Goal: Answer question/provide support: Share knowledge or assist other users

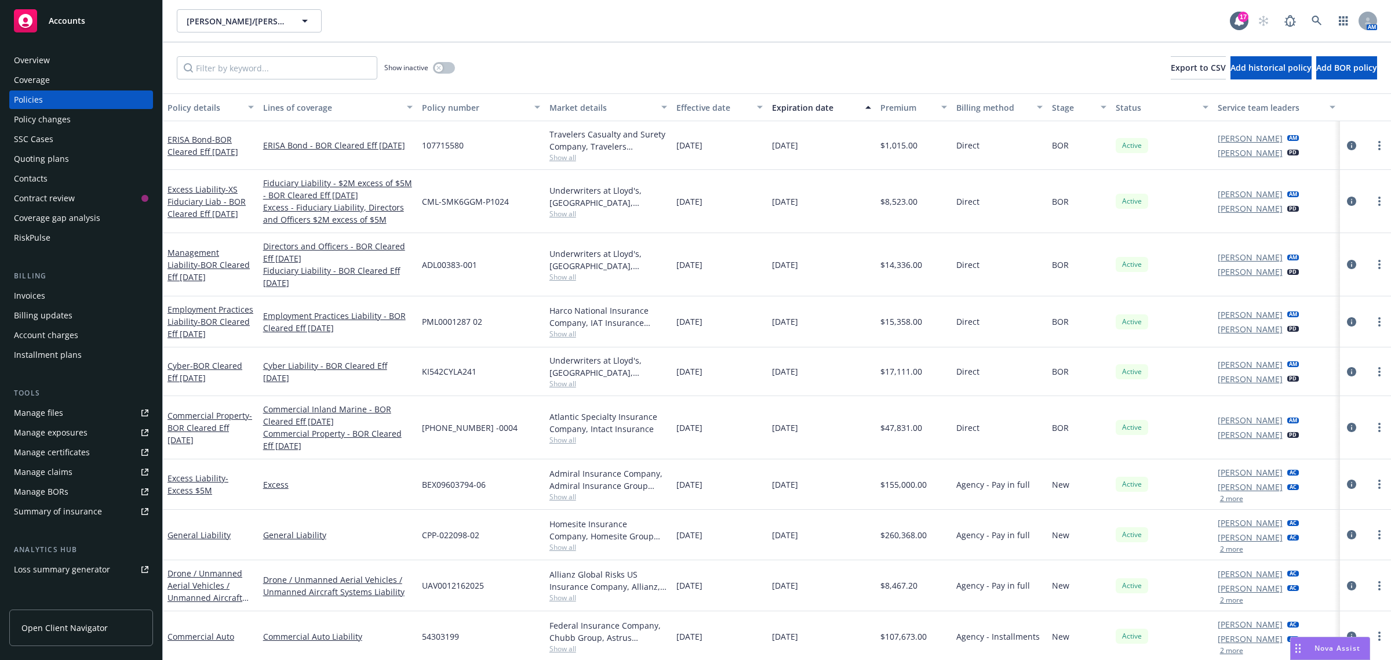
click at [50, 160] on div "Quoting plans" at bounding box center [41, 159] width 55 height 19
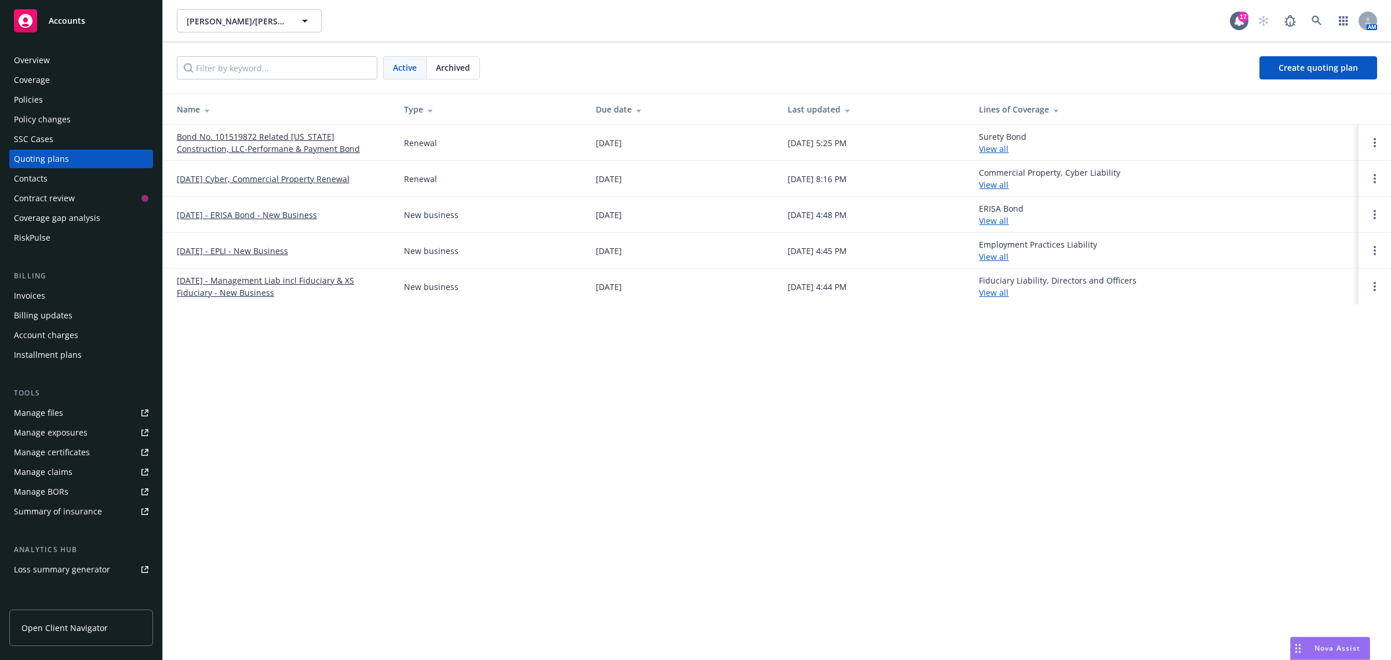
click at [279, 177] on link "[DATE] Cyber, Commercial Property Renewal" at bounding box center [263, 179] width 173 height 12
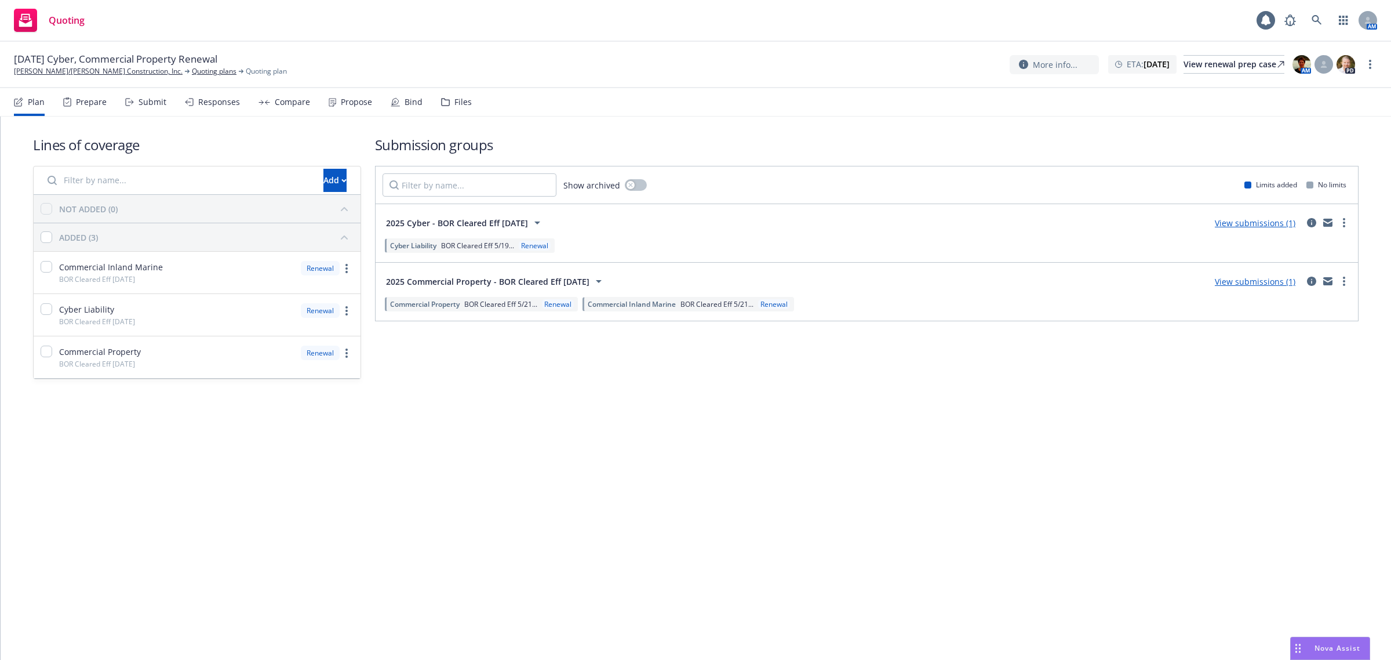
click at [454, 106] on div "Files" at bounding box center [462, 101] width 17 height 9
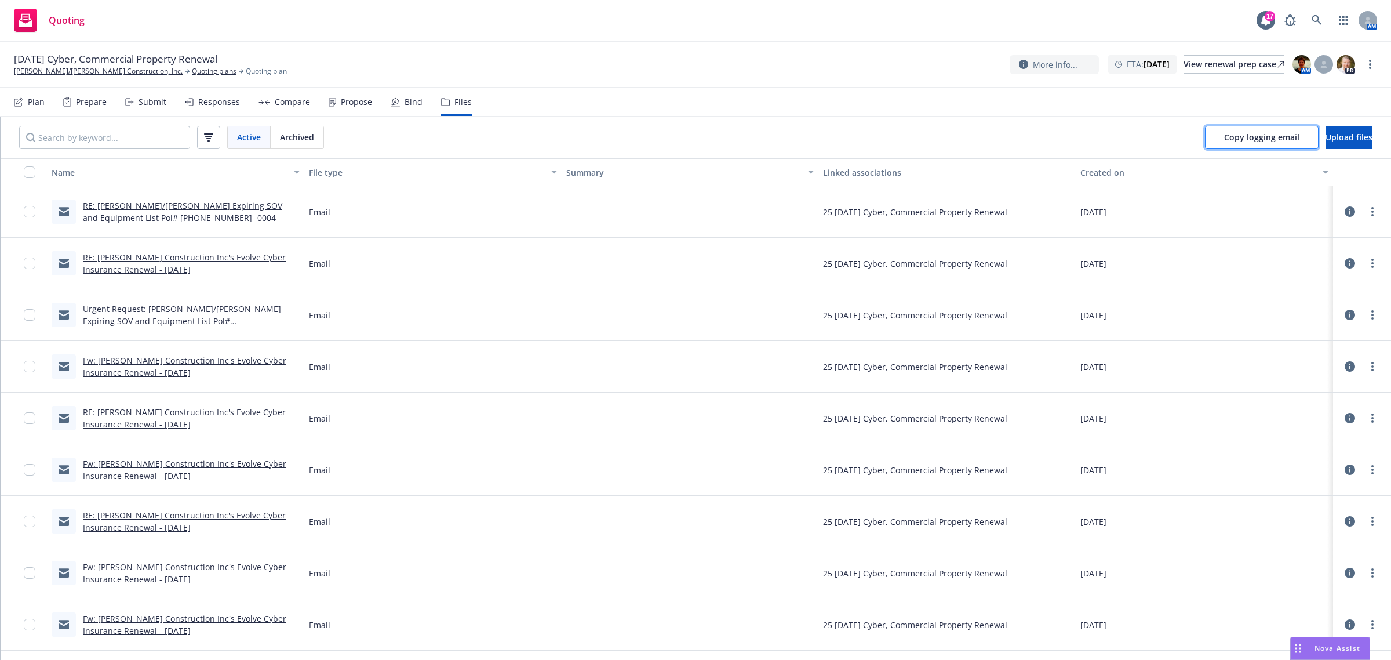
click at [1224, 140] on span "Copy logging email" at bounding box center [1261, 137] width 75 height 11
click at [110, 71] on link "[PERSON_NAME]/[PERSON_NAME] Construction, Inc." at bounding box center [98, 71] width 169 height 10
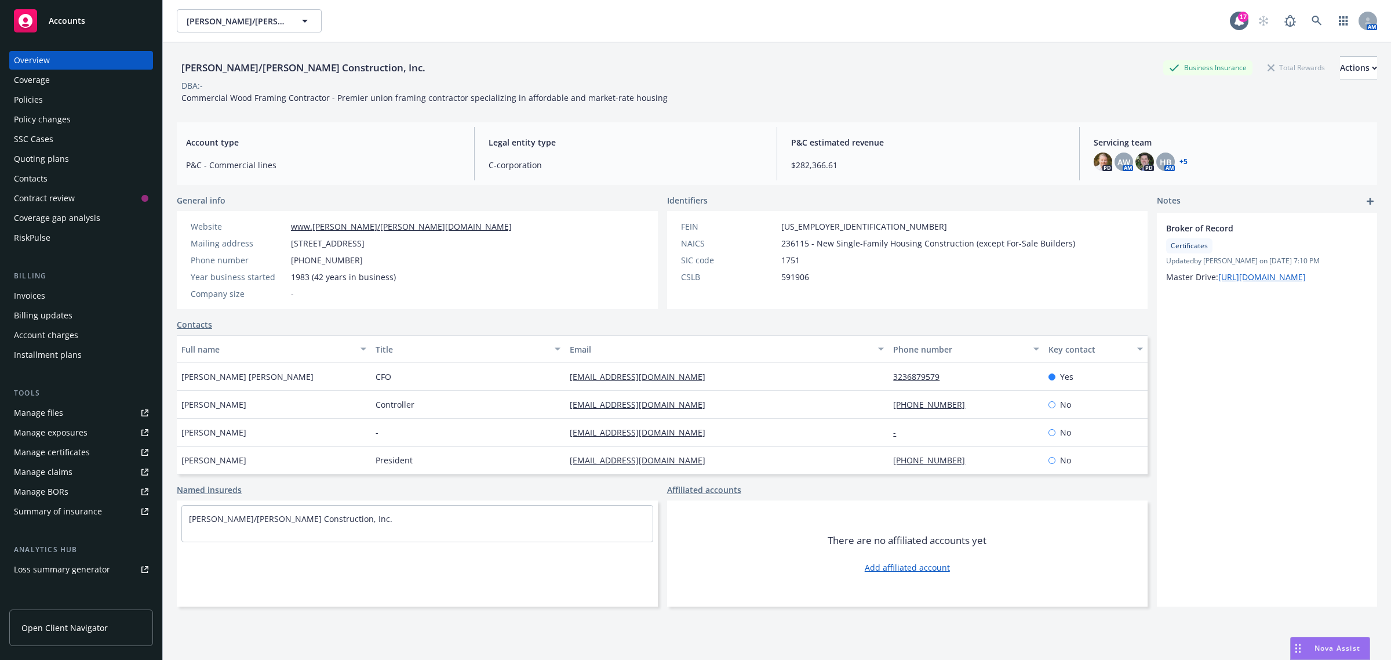
click at [42, 100] on div "Policies" at bounding box center [28, 99] width 29 height 19
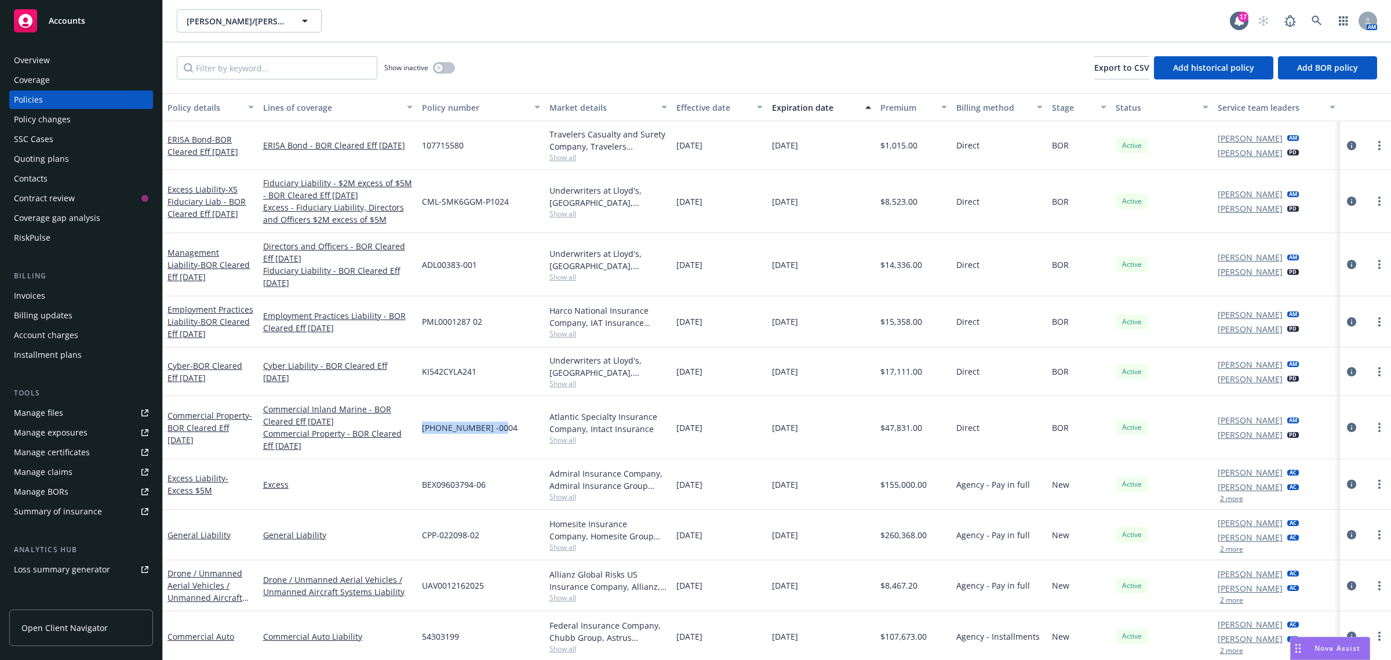
drag, startPoint x: 499, startPoint y: 427, endPoint x: 418, endPoint y: 433, distance: 81.4
click at [418, 433] on div "[PHONE_NUMBER] -0004" at bounding box center [480, 427] width 127 height 63
click at [424, 432] on span "[PHONE_NUMBER] -0004" at bounding box center [470, 427] width 96 height 12
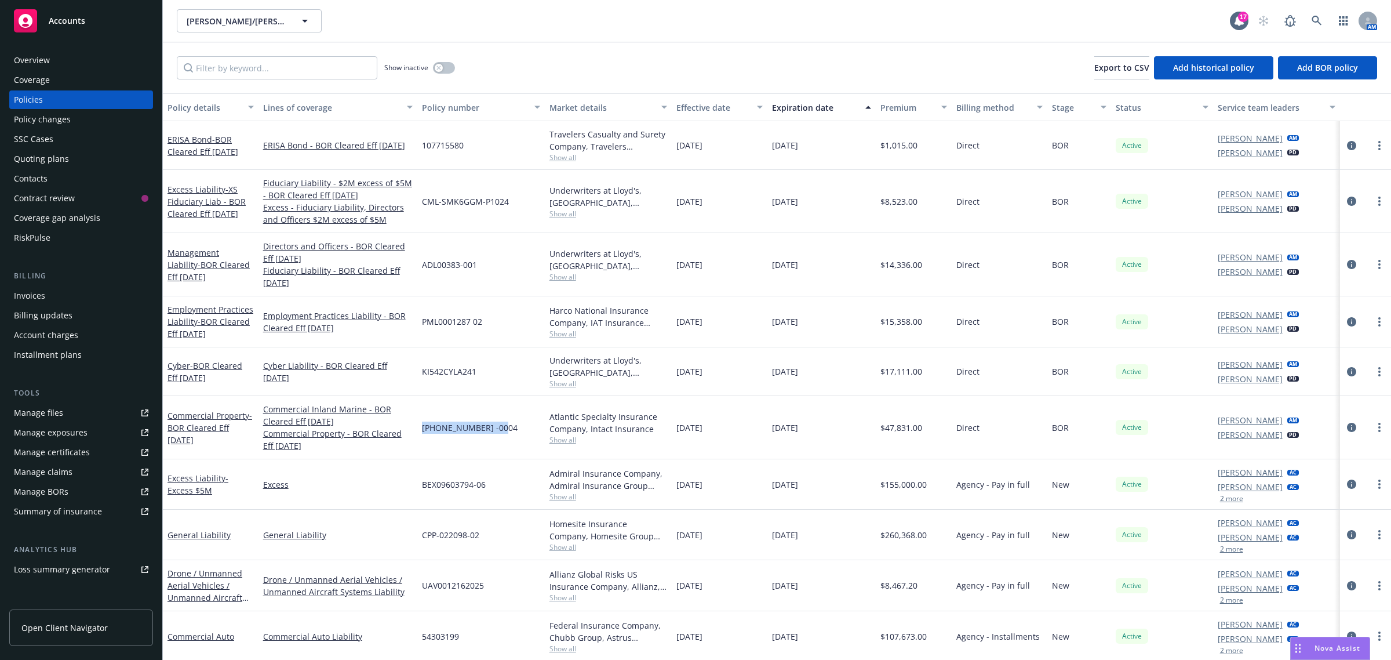
drag, startPoint x: 421, startPoint y: 427, endPoint x: 497, endPoint y: 427, distance: 75.9
click at [497, 427] on div "[PHONE_NUMBER] -0004" at bounding box center [480, 427] width 127 height 63
copy span "[PHONE_NUMBER] -0004"
click at [1311, 646] on div "Nova Assist" at bounding box center [1337, 648] width 64 height 10
click at [1311, 646] on div "How can I help you today? I'm Nova Assist, your AI assistant at Newfront. Ask m…" at bounding box center [1149, 498] width 439 height 326
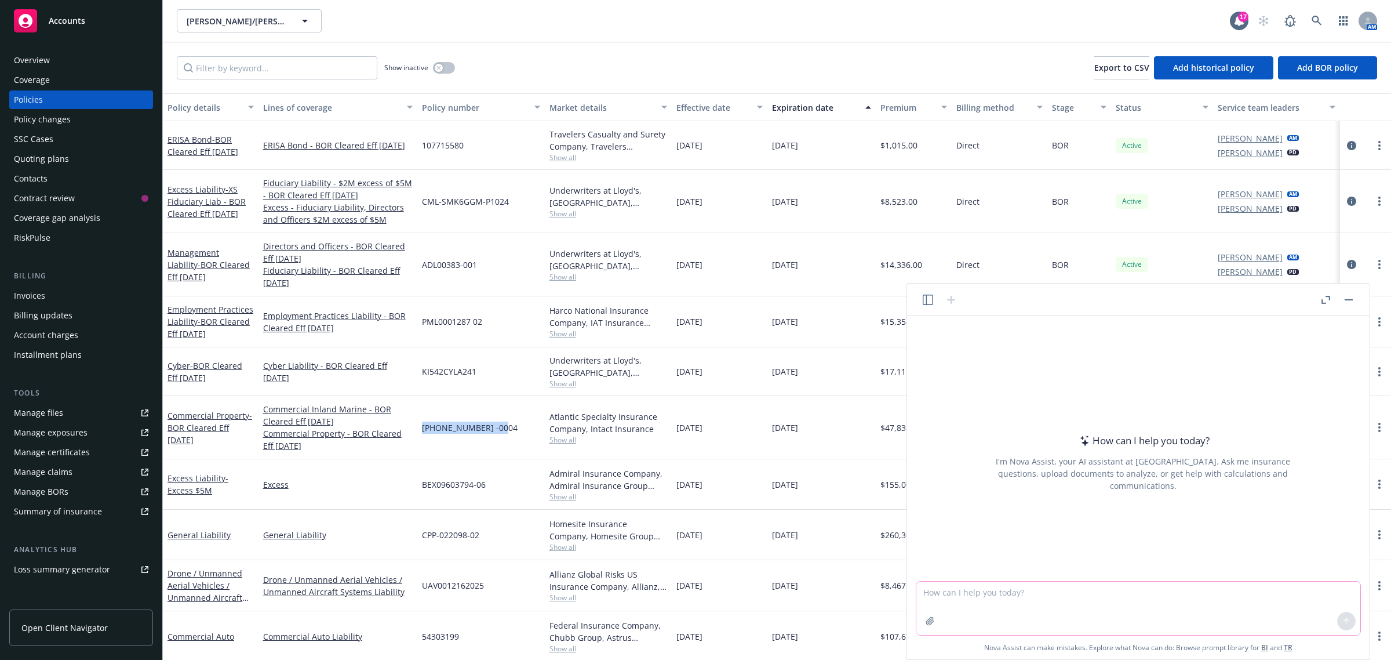
click at [1038, 599] on textarea at bounding box center [1138, 607] width 444 height 53
type textarea "type an email requesting loss runs from carrier for expiring property policy"
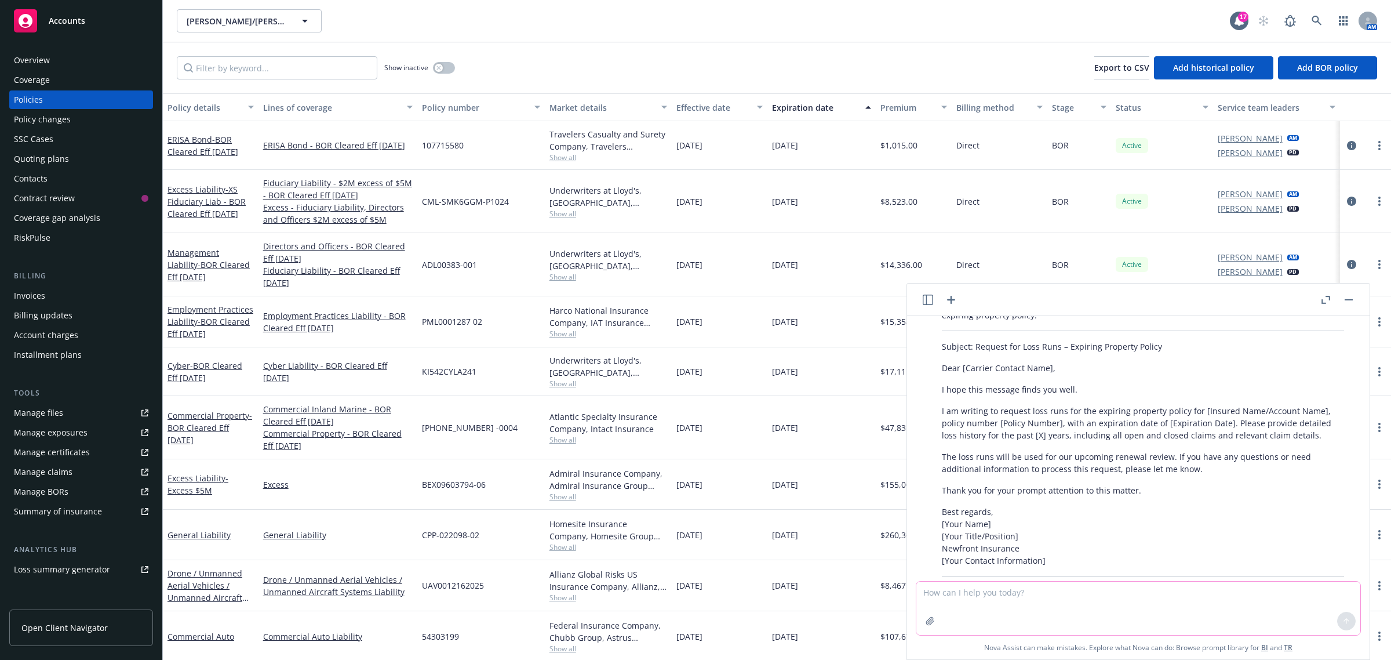
scroll to position [118, 0]
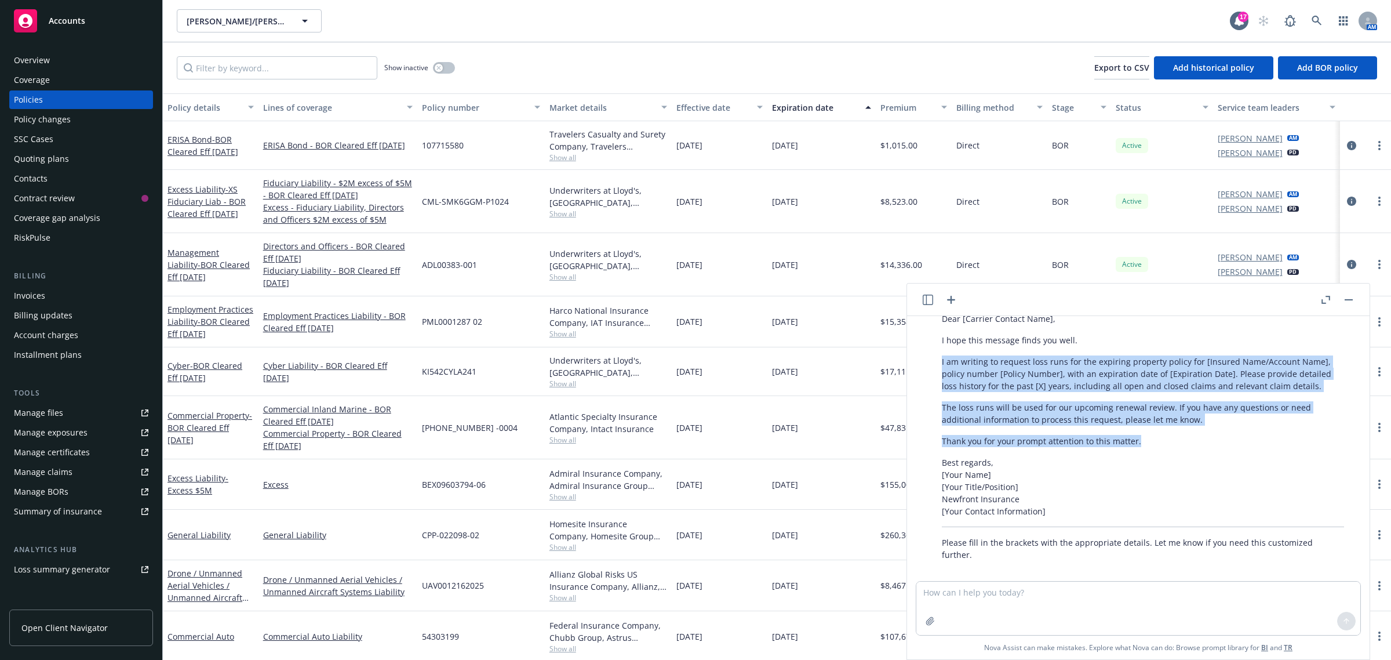
drag, startPoint x: 941, startPoint y: 358, endPoint x: 1149, endPoint y: 442, distance: 224.9
click at [1149, 442] on div "Certainly! Here’s a professional email template you can use to request loss run…" at bounding box center [1142, 404] width 425 height 322
copy div "I am writing to request loss runs for the expiring property policy for [Insured…"
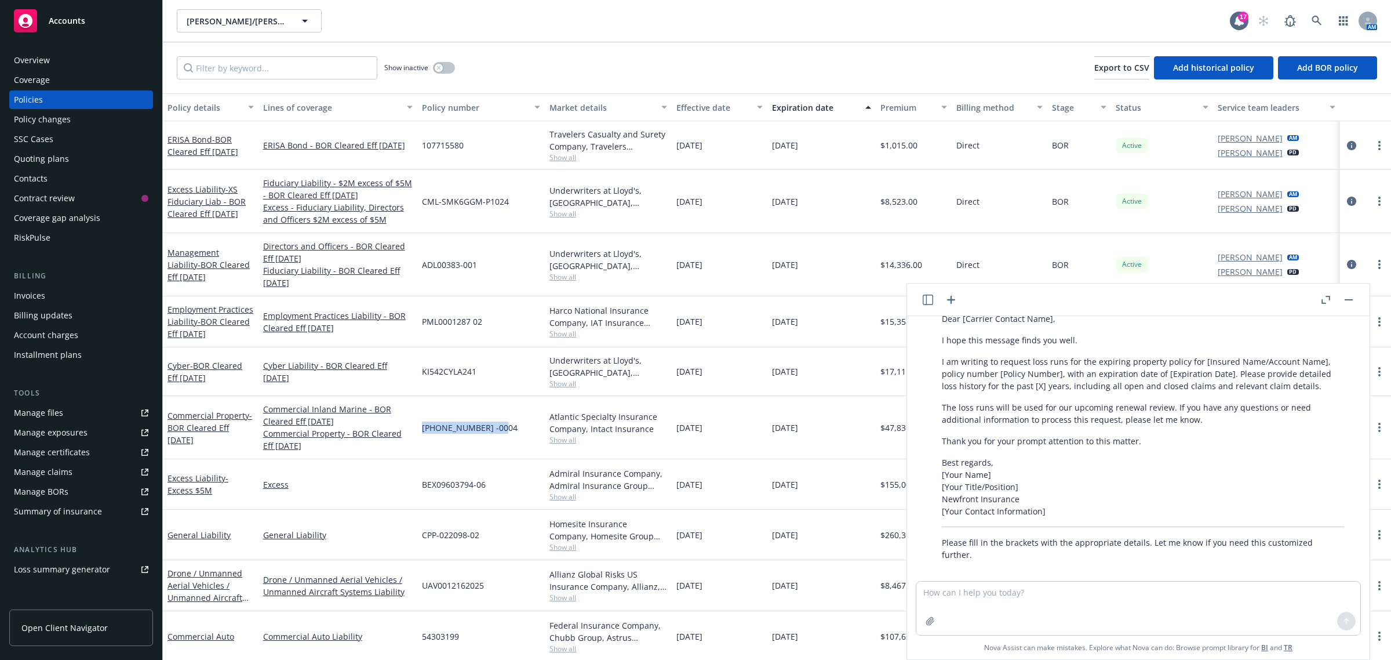
drag, startPoint x: 418, startPoint y: 426, endPoint x: 491, endPoint y: 427, distance: 73.0
click at [491, 427] on div "[PHONE_NUMBER] -0004" at bounding box center [480, 427] width 127 height 63
copy span "[PHONE_NUMBER] -0004"
click at [51, 155] on div "Quoting plans" at bounding box center [41, 159] width 55 height 19
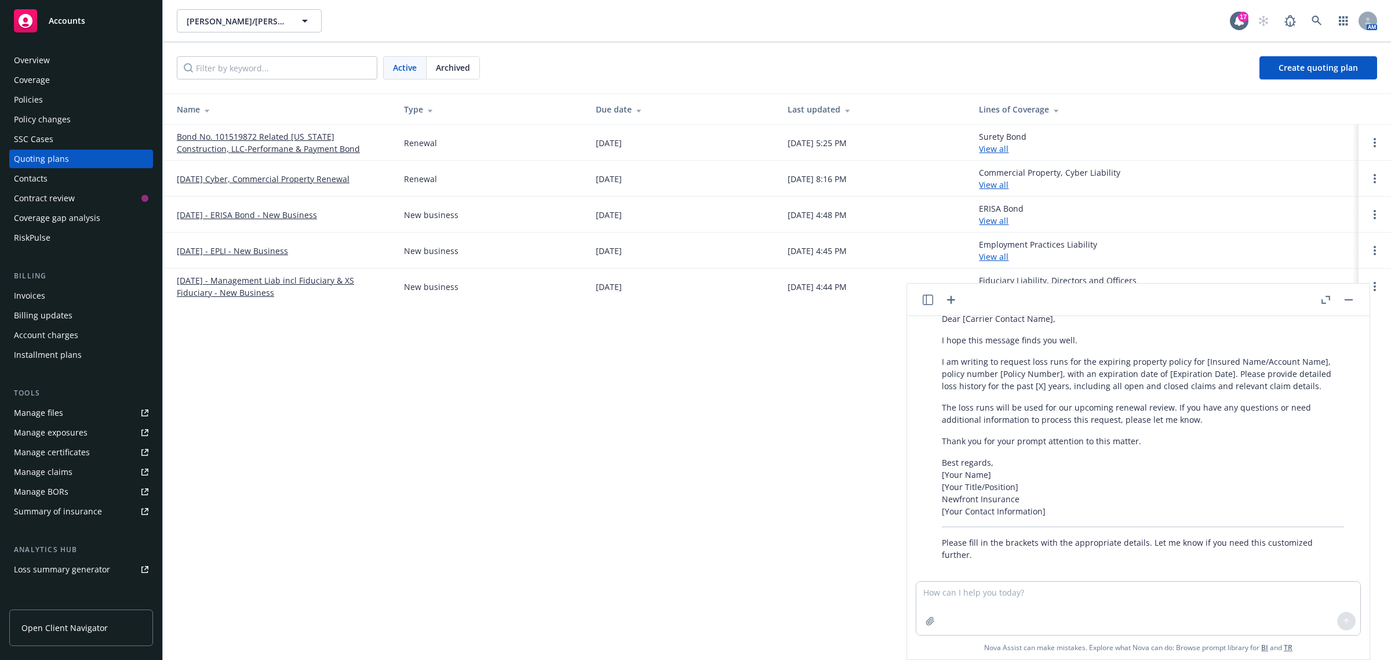
click at [274, 176] on link "[DATE] Cyber, Commercial Property Renewal" at bounding box center [263, 179] width 173 height 12
